Goal: Check status

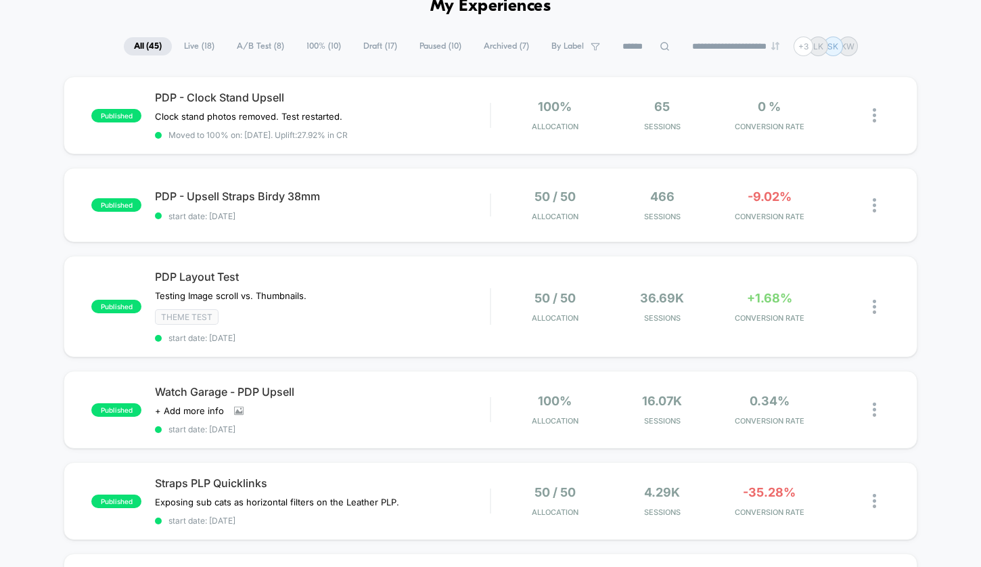
scroll to position [66, 0]
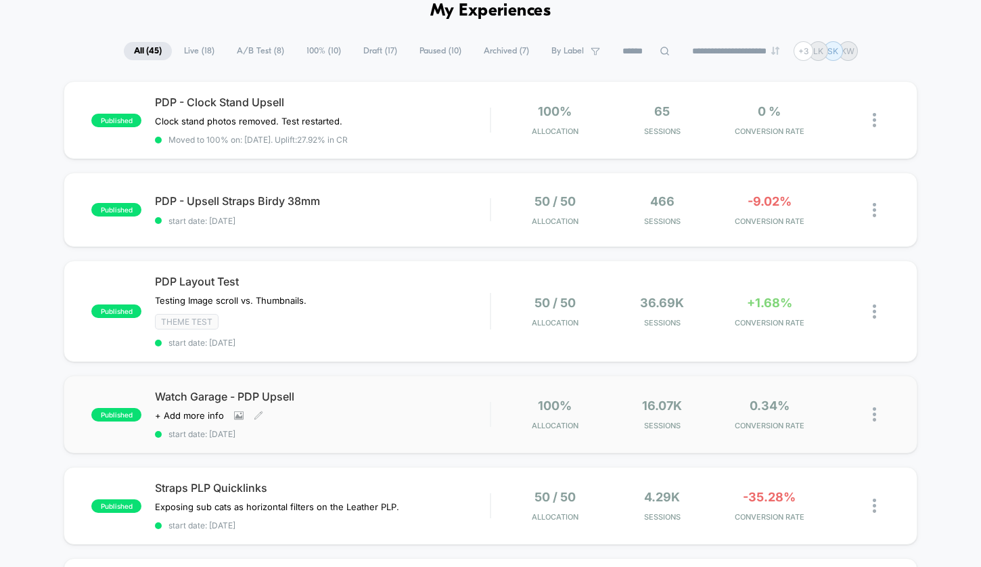
click at [341, 391] on span "Watch Garage - PDP Upsell" at bounding box center [322, 397] width 335 height 14
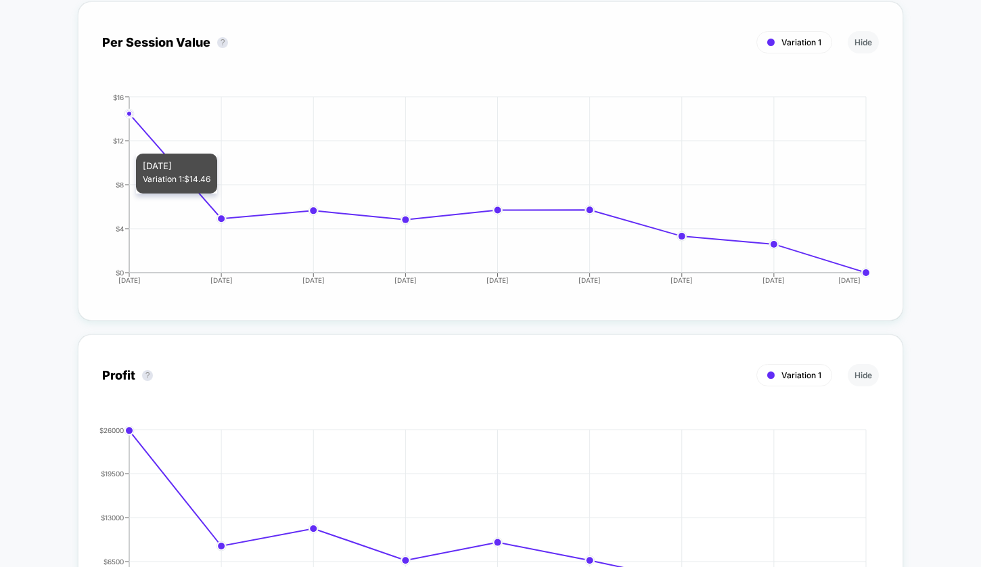
scroll to position [782, 0]
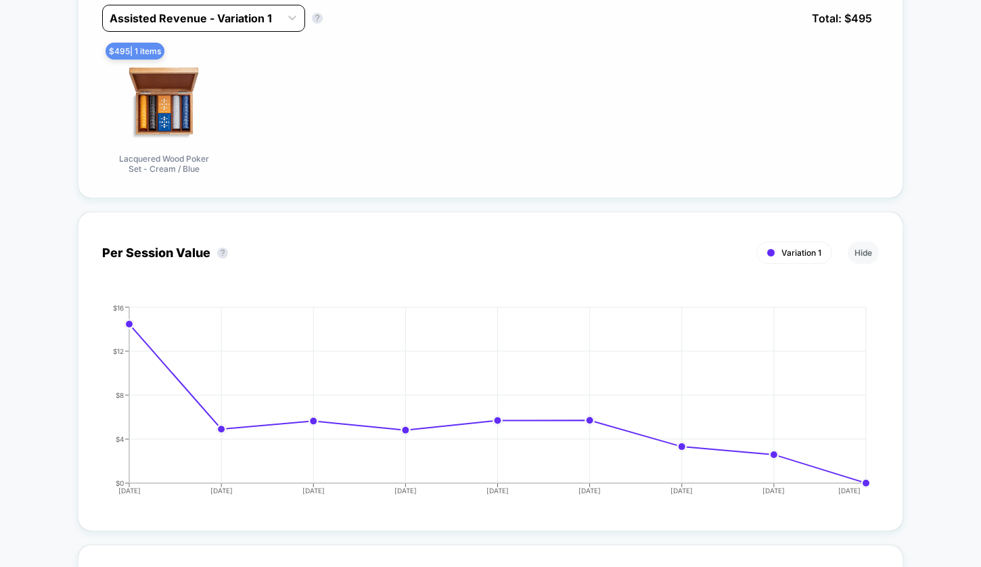
click at [172, 25] on div "Assisted Revenue - Variation 1" at bounding box center [192, 19] width 164 height 14
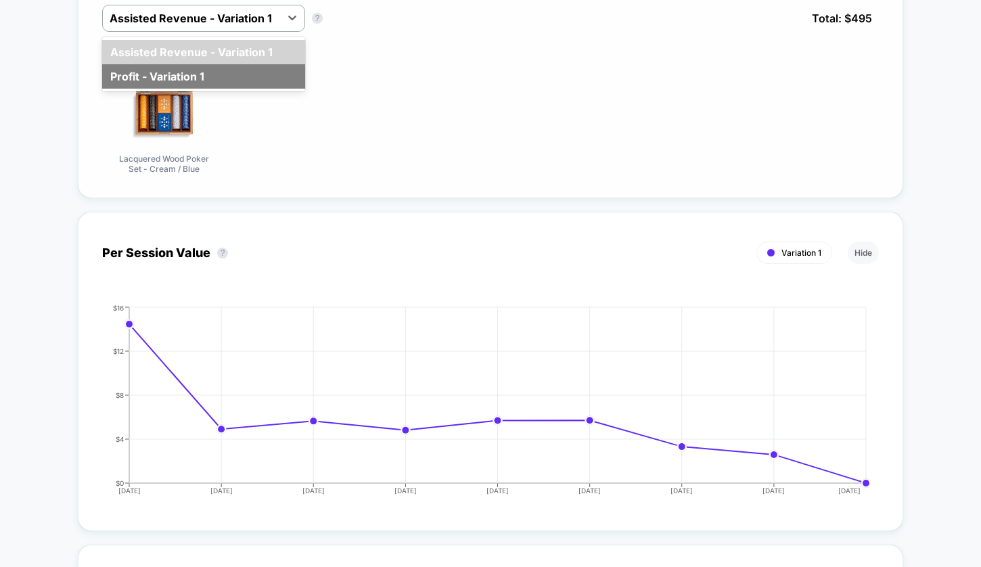
click at [173, 89] on div "Profit - Variation 1" at bounding box center [203, 76] width 203 height 24
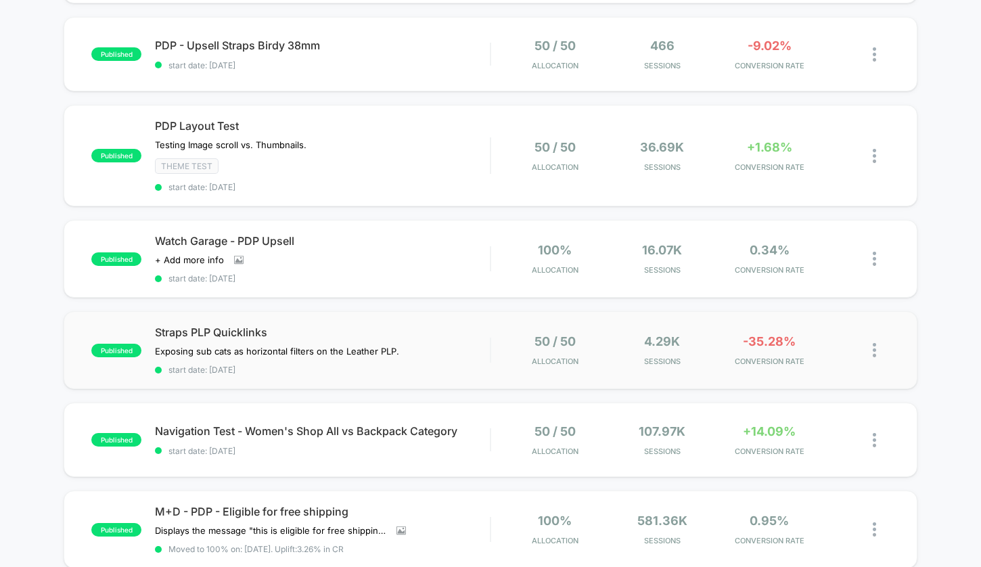
scroll to position [225, 0]
